Goal: Navigation & Orientation: Find specific page/section

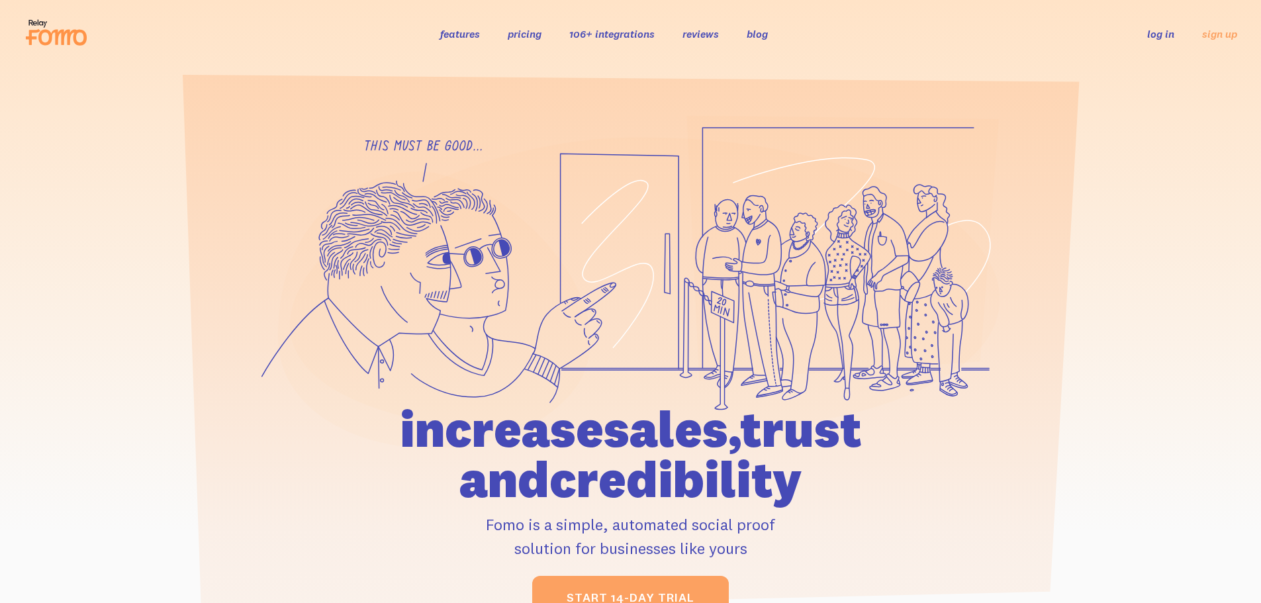
click at [1149, 32] on link "log in" at bounding box center [1160, 33] width 27 height 13
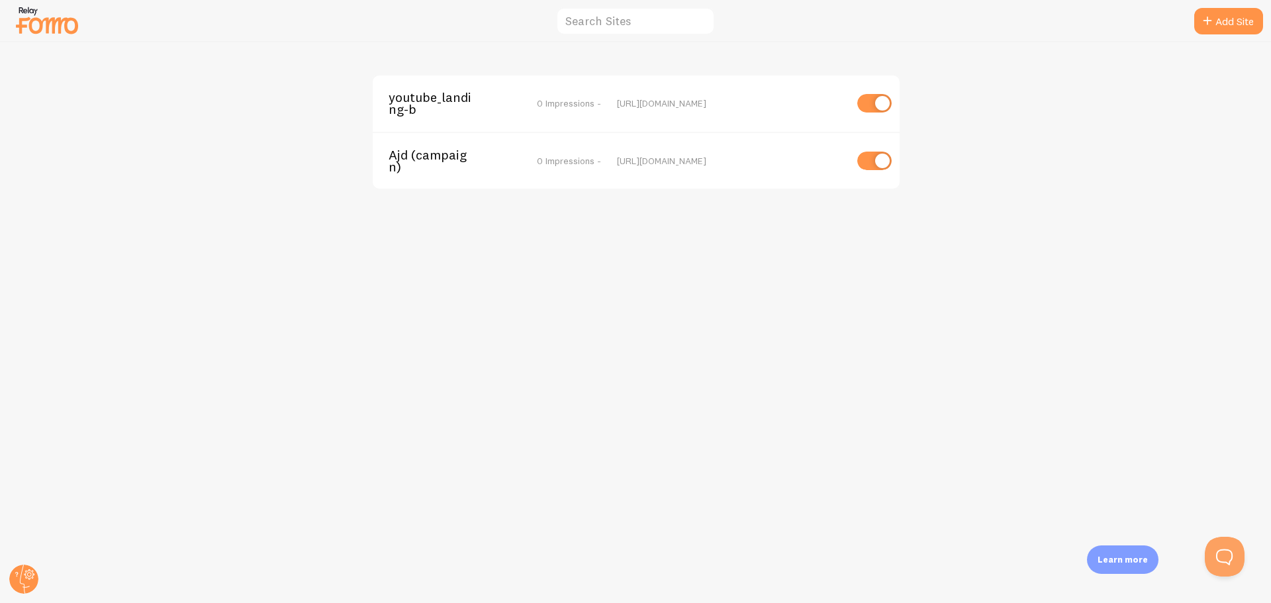
click at [444, 99] on span "youtube_landing-b" at bounding box center [442, 103] width 107 height 24
